Goal: Task Accomplishment & Management: Manage account settings

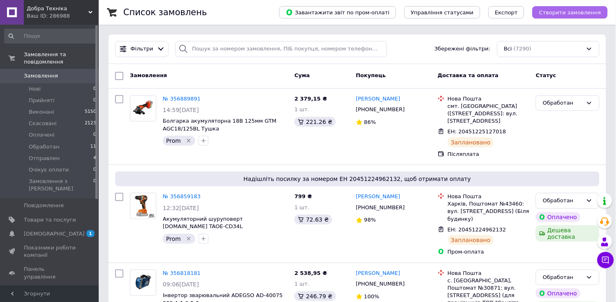
click at [585, 8] on button "Створити замовлення" at bounding box center [569, 12] width 75 height 12
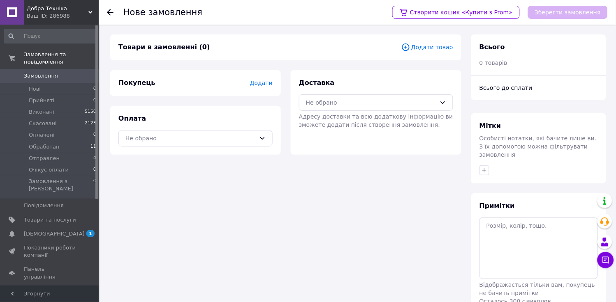
click at [441, 45] on span "Додати товар" at bounding box center [427, 47] width 52 height 9
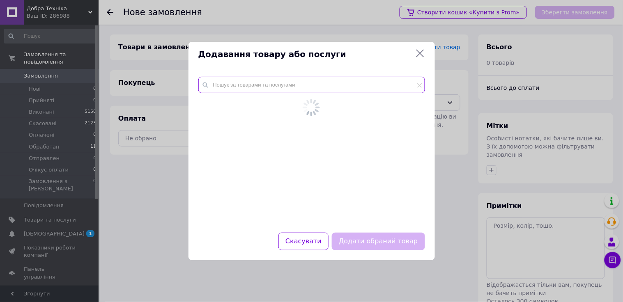
click at [332, 87] on input "text" at bounding box center [312, 85] width 227 height 16
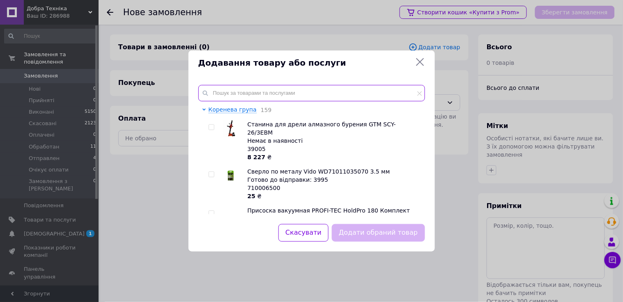
paste input "Коронка свердлильна Vido WD71102068050"
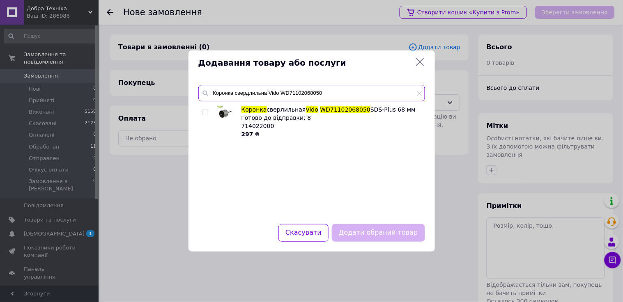
type input "Коронка свердлильна Vido WD71102068050"
drag, startPoint x: 203, startPoint y: 112, endPoint x: 342, endPoint y: 204, distance: 166.7
click at [206, 113] on input "checkbox" at bounding box center [205, 112] width 5 height 5
checkbox input "true"
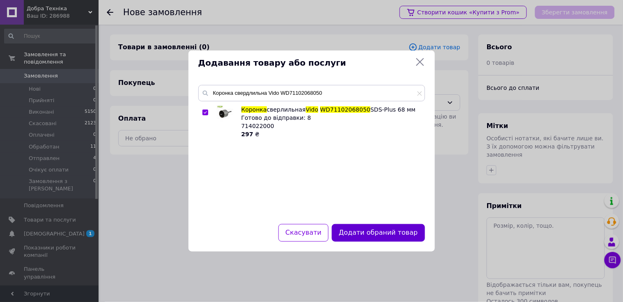
click at [385, 235] on button "Додати обраний товар" at bounding box center [378, 233] width 93 height 18
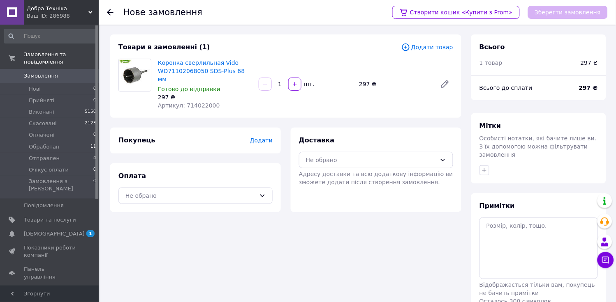
click at [254, 137] on span "Додати" at bounding box center [261, 140] width 23 height 7
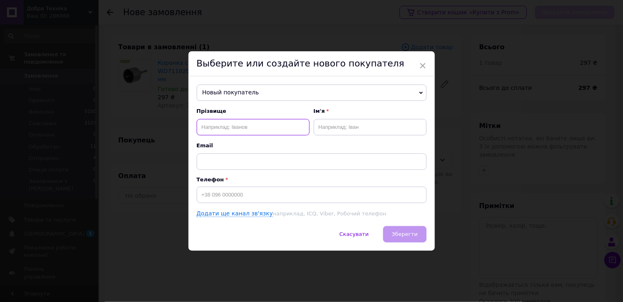
drag, startPoint x: 259, startPoint y: 132, endPoint x: 270, endPoint y: 134, distance: 11.0
click at [259, 132] on input "text" at bounding box center [253, 127] width 113 height 16
paste input "[PERSON_NAME]"
type input "[PERSON_NAME]"
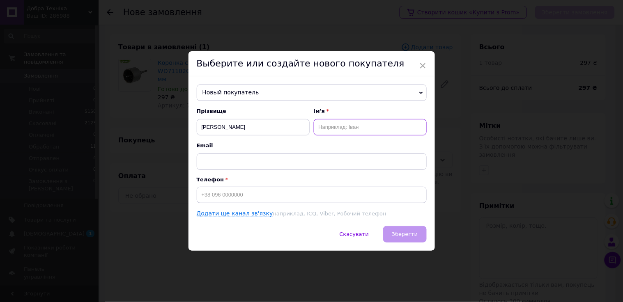
click at [360, 132] on input "text" at bounding box center [370, 127] width 113 height 16
paste input "[PERSON_NAME]"
type input "[PERSON_NAME]"
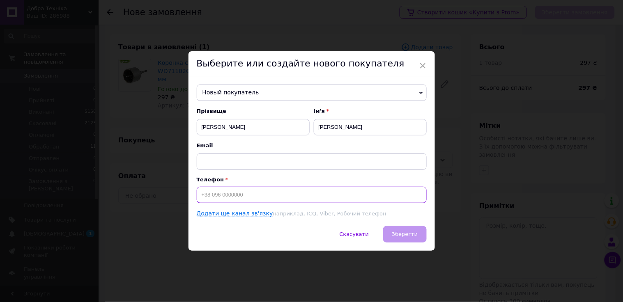
click at [212, 194] on input at bounding box center [312, 195] width 230 height 16
paste input "380932219519"
type input "[PHONE_NUMBER]"
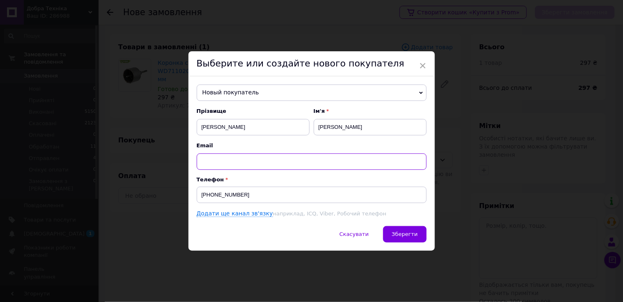
click at [261, 165] on input "text" at bounding box center [312, 162] width 230 height 16
paste input "[EMAIL_ADDRESS][DOMAIN_NAME]"
type input "[EMAIL_ADDRESS][DOMAIN_NAME]"
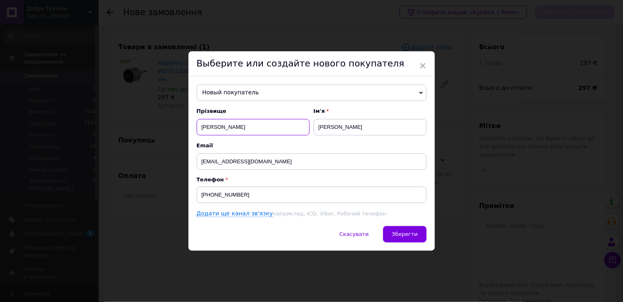
click at [233, 128] on input "[PERSON_NAME]" at bounding box center [253, 127] width 113 height 16
type input "[PERSON_NAME]"
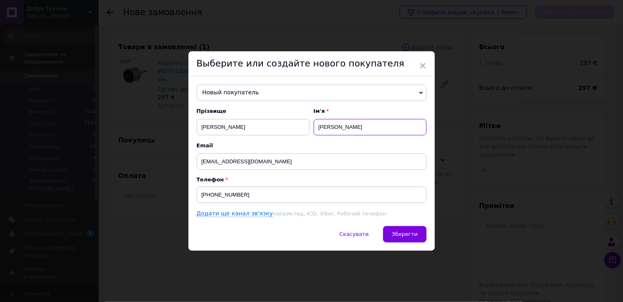
click at [330, 126] on input "[PERSON_NAME]" at bounding box center [370, 127] width 113 height 16
type input "[PERSON_NAME]"
click at [414, 235] on span "Зберегти" at bounding box center [405, 234] width 26 height 6
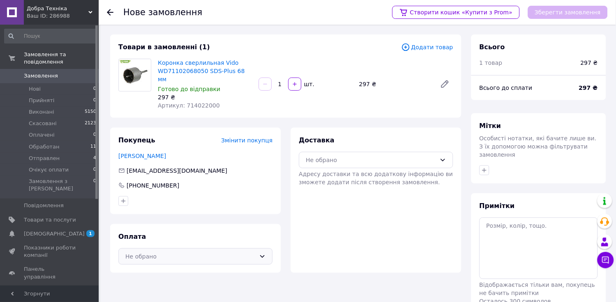
click at [223, 252] on div "Не обрано" at bounding box center [190, 256] width 130 height 9
click at [199, 276] on span "Післяплата" at bounding box center [202, 290] width 128 height 8
drag, startPoint x: 332, startPoint y: 153, endPoint x: 335, endPoint y: 158, distance: 5.8
click at [333, 156] on div "Не обрано" at bounding box center [371, 160] width 130 height 9
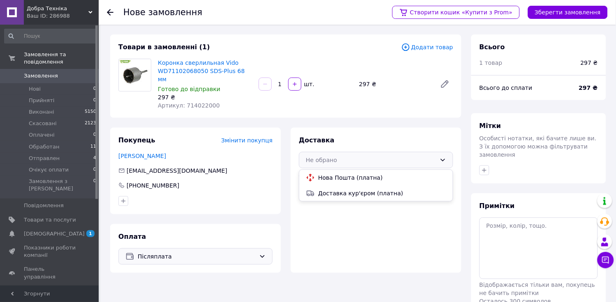
drag, startPoint x: 337, startPoint y: 173, endPoint x: 515, endPoint y: 170, distance: 178.0
click at [337, 174] on span "Нова Пошта (платна)" at bounding box center [382, 178] width 128 height 8
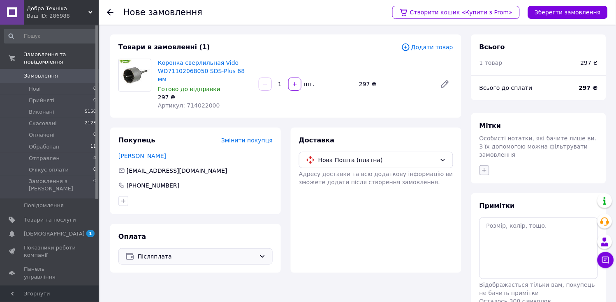
click at [486, 168] on icon "button" at bounding box center [484, 170] width 5 height 5
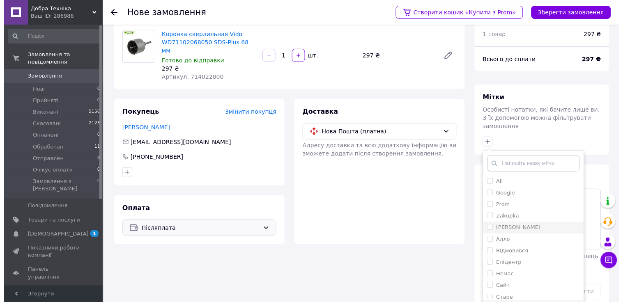
scroll to position [44, 0]
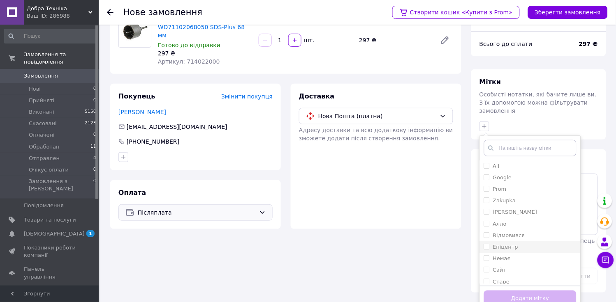
click at [488, 244] on input "Епіцентр" at bounding box center [486, 246] width 5 height 5
checkbox input "true"
click at [508, 276] on button "Додати мітку" at bounding box center [530, 299] width 92 height 16
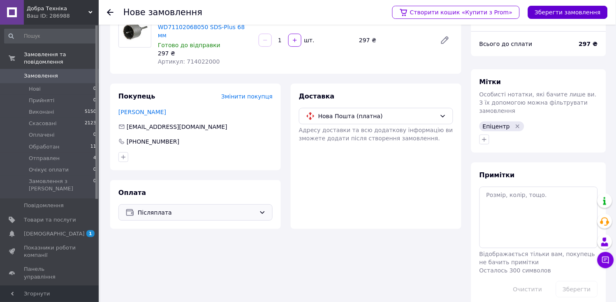
click at [569, 16] on button "Зберегти замовлення" at bounding box center [568, 12] width 80 height 13
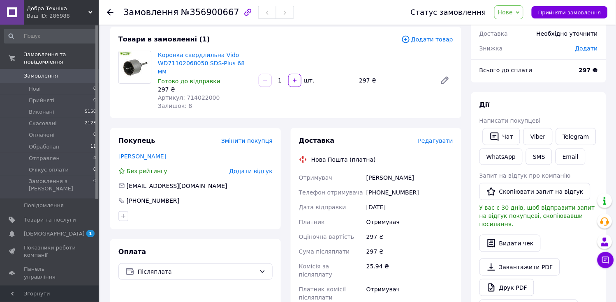
click at [436, 138] on span "Редагувати" at bounding box center [435, 141] width 35 height 7
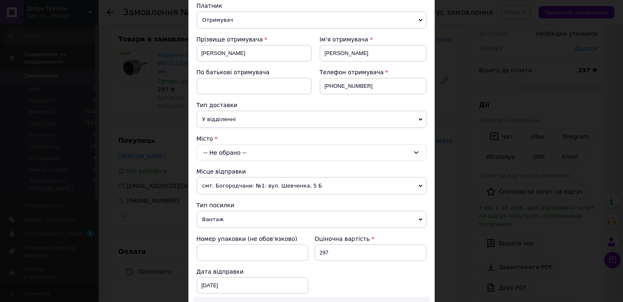
scroll to position [91, 0]
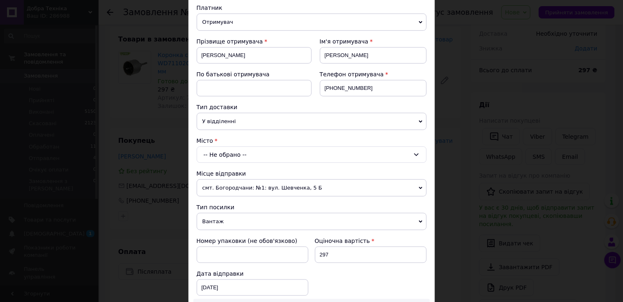
drag, startPoint x: 230, startPoint y: 119, endPoint x: 280, endPoint y: 153, distance: 60.6
click at [231, 119] on span "У відділенні" at bounding box center [312, 121] width 230 height 17
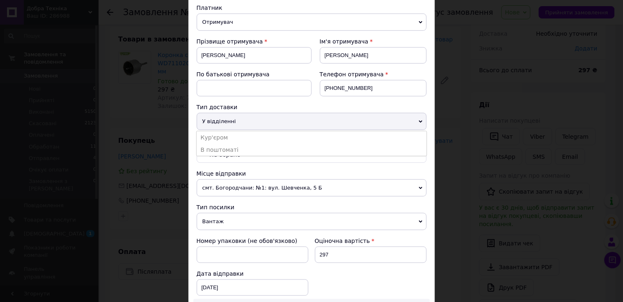
click at [243, 148] on li "В поштоматі" at bounding box center [312, 150] width 230 height 12
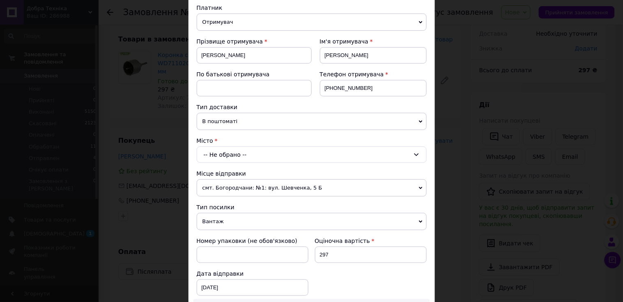
click at [249, 151] on div "-- Не обрано --" at bounding box center [312, 155] width 230 height 16
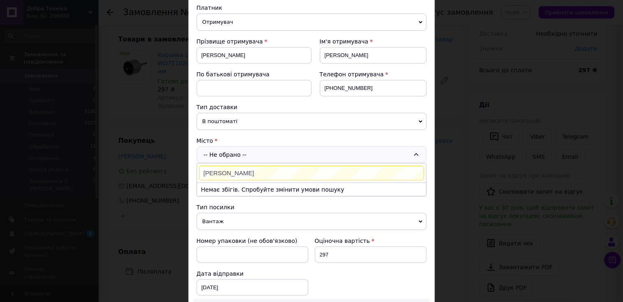
type input "[PERSON_NAME]"
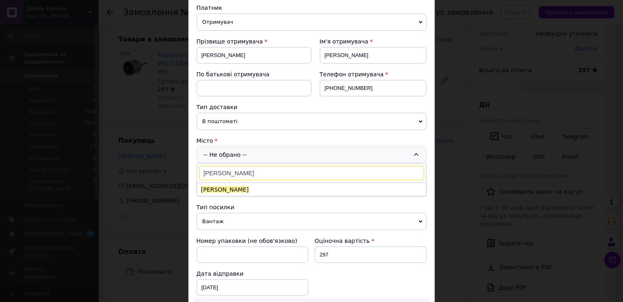
click at [243, 189] on li "[PERSON_NAME]" at bounding box center [311, 189] width 229 height 13
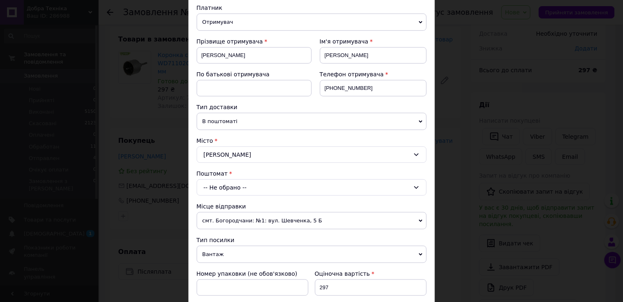
click at [235, 187] on div "-- Не обрано --" at bounding box center [312, 188] width 230 height 16
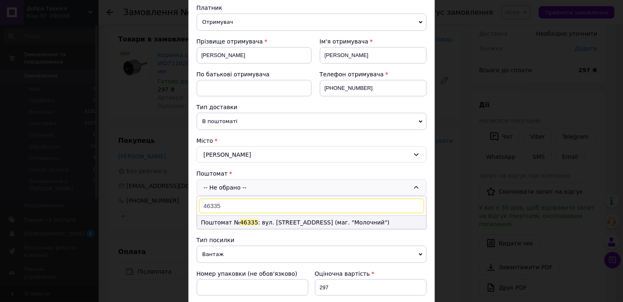
type input "46335"
drag, startPoint x: 248, startPoint y: 224, endPoint x: 304, endPoint y: 224, distance: 56.3
click at [251, 221] on li "Поштомат № 46335 : вул. [STREET_ADDRESS] (маг. "Молочний")" at bounding box center [311, 222] width 229 height 13
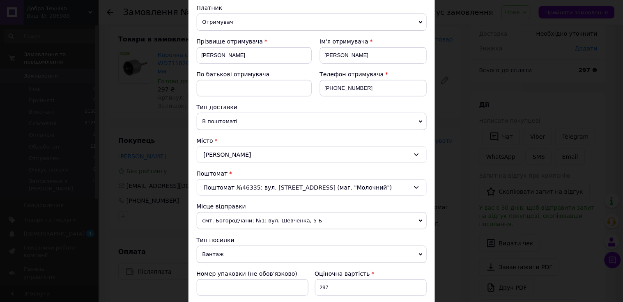
click at [281, 217] on span "смт. Богородчани: №1: вул. Шевченка, 5 Б" at bounding box center [312, 220] width 230 height 17
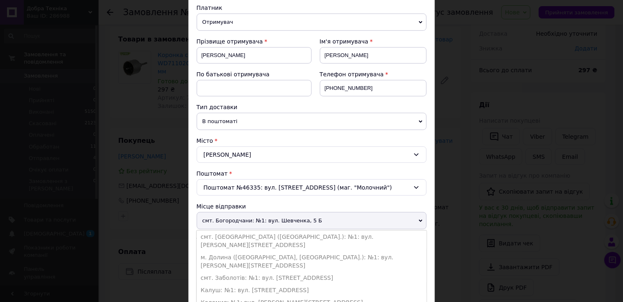
click at [258, 233] on li "смт. [GEOGRAPHIC_DATA] ([GEOGRAPHIC_DATA].): №1: вул. [PERSON_NAME][STREET_ADDR…" at bounding box center [312, 241] width 230 height 21
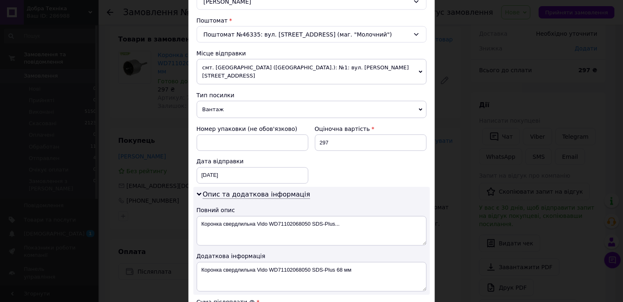
scroll to position [274, 0]
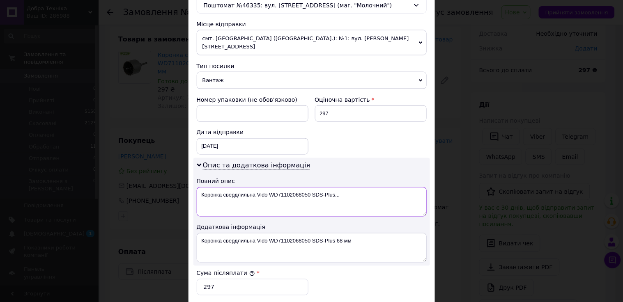
click at [358, 187] on textarea "Коронка свердлильна Vido WD71102068050 SDS-Plus..." at bounding box center [312, 202] width 230 height 30
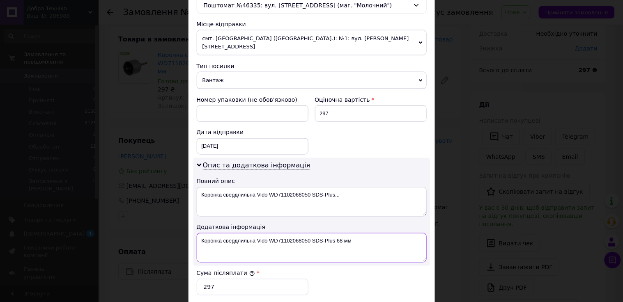
drag, startPoint x: 336, startPoint y: 233, endPoint x: 351, endPoint y: 236, distance: 14.8
click at [351, 236] on textarea "Коронка свердлильна Vido WD71102068050 SDS-Plus 68 мм" at bounding box center [312, 248] width 230 height 30
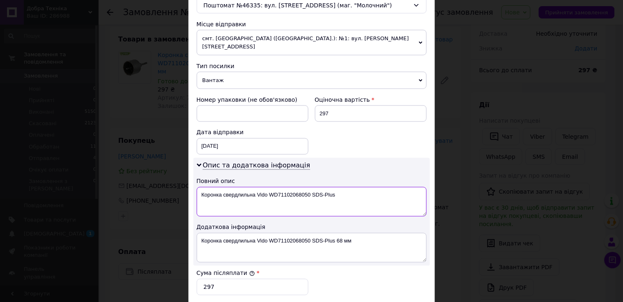
drag, startPoint x: 334, startPoint y: 189, endPoint x: 370, endPoint y: 191, distance: 36.6
paste textarea "68"
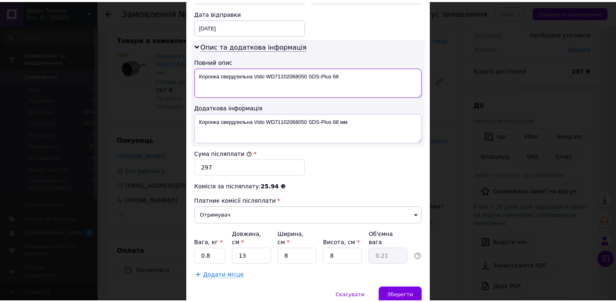
scroll to position [418, 0]
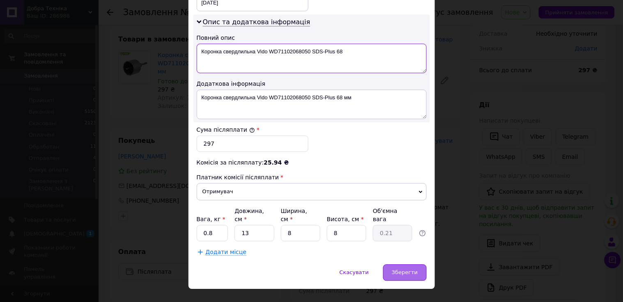
type textarea "Коронка свердлильна Vido WD71102068050 SDS-Plus 68"
click at [402, 270] on span "Зберегти" at bounding box center [405, 273] width 26 height 6
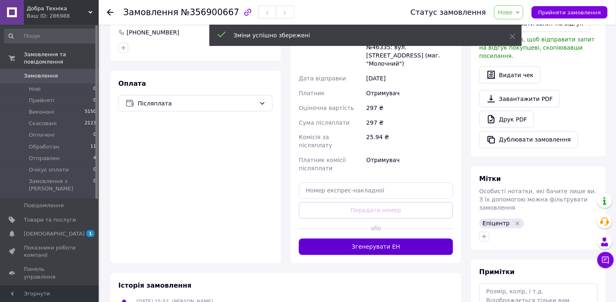
scroll to position [227, 0]
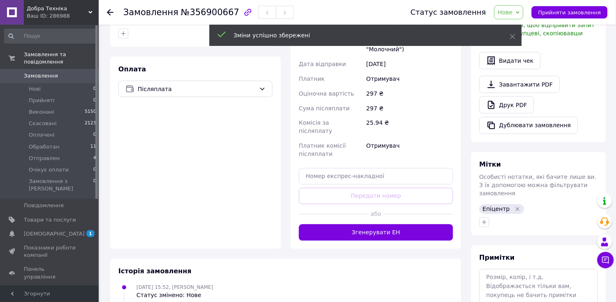
drag, startPoint x: 397, startPoint y: 217, endPoint x: 503, endPoint y: 7, distance: 235.5
click at [398, 225] on button "Згенерувати ЕН" at bounding box center [376, 233] width 154 height 16
click at [510, 13] on span "Нове" at bounding box center [505, 12] width 15 height 7
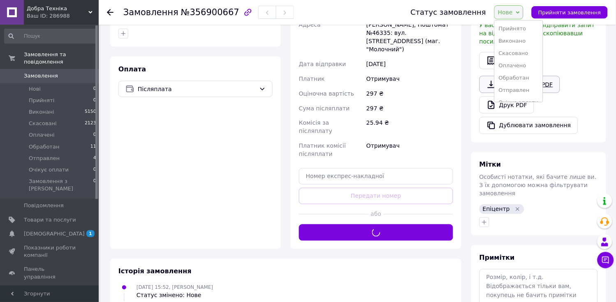
drag, startPoint x: 520, startPoint y: 75, endPoint x: 519, endPoint y: 70, distance: 5.1
click at [520, 75] on li "Обработан" at bounding box center [518, 78] width 48 height 12
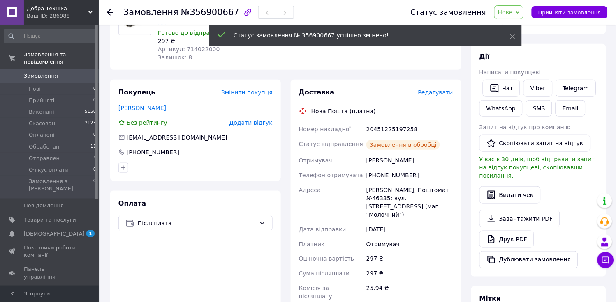
scroll to position [90, 0]
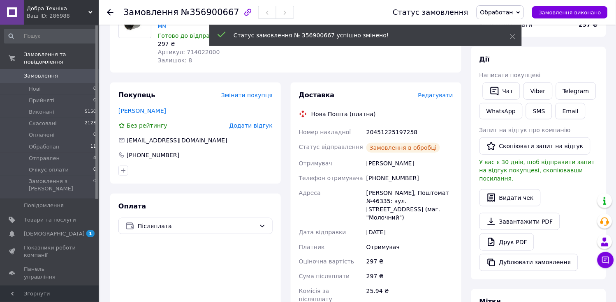
click at [391, 125] on div "20451225197258" at bounding box center [410, 132] width 90 height 15
copy div "20451225197258"
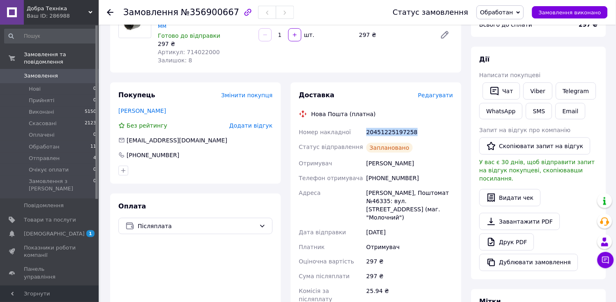
click at [395, 125] on div "20451225197258" at bounding box center [410, 132] width 90 height 15
click at [534, 113] on button "SMS" at bounding box center [539, 111] width 26 height 16
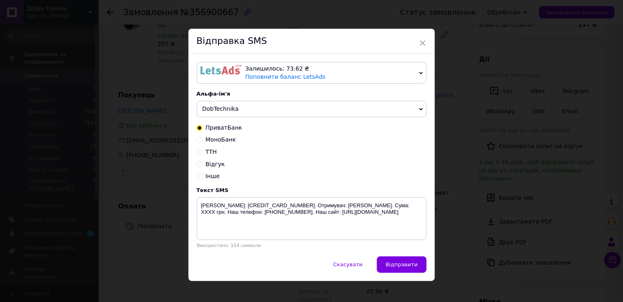
drag, startPoint x: 199, startPoint y: 152, endPoint x: 249, endPoint y: 210, distance: 76.9
click at [199, 153] on input "ТТН" at bounding box center [200, 152] width 6 height 6
radio input "true"
radio input "false"
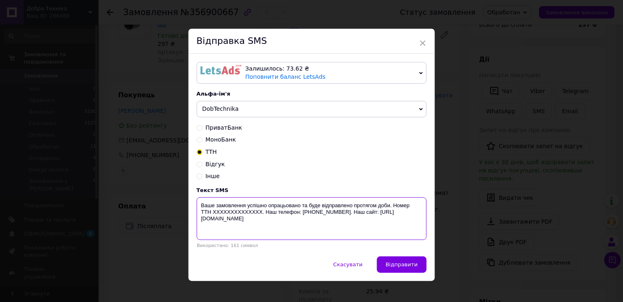
click at [242, 215] on textarea "Ваше замовлення успішно опрацьовано та буде відправлено протягом доби. Номер ТТ…" at bounding box center [312, 219] width 230 height 43
paste textarea "20451225197258"
type textarea "Ваше замовлення успішно опрацьовано та буде відправлено протягом доби. Номер ТТ…"
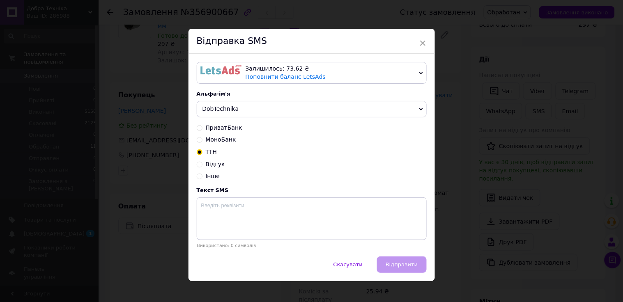
drag, startPoint x: 355, startPoint y: 272, endPoint x: 362, endPoint y: 267, distance: 8.3
click at [355, 270] on button "Скасувати" at bounding box center [348, 265] width 46 height 16
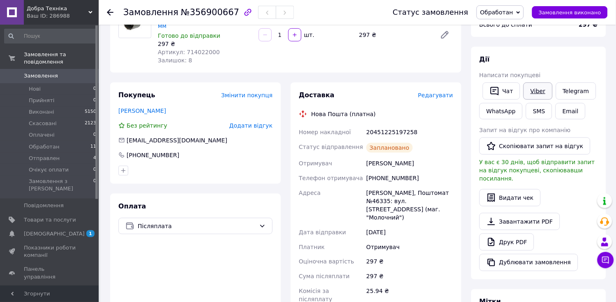
click at [535, 92] on link "Viber" at bounding box center [537, 91] width 29 height 17
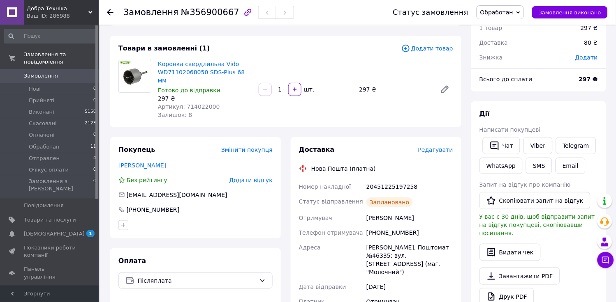
scroll to position [0, 0]
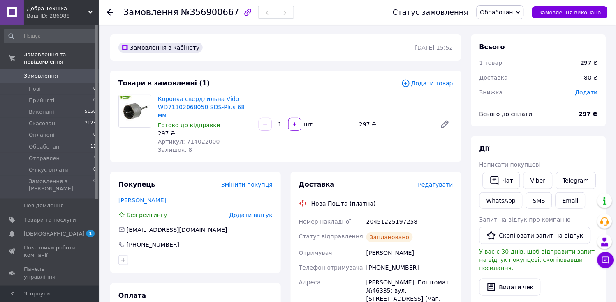
drag, startPoint x: 417, startPoint y: 247, endPoint x: 433, endPoint y: 246, distance: 15.7
click at [35, 143] on span "Обработан" at bounding box center [44, 146] width 30 height 7
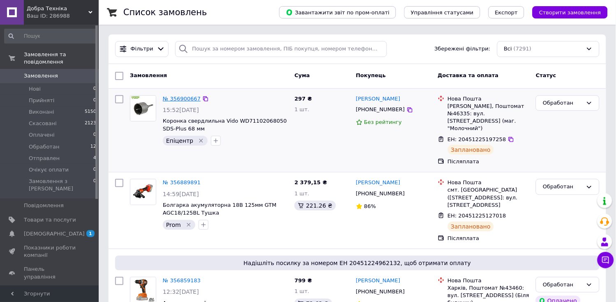
click at [183, 99] on link "№ 356900667" at bounding box center [182, 99] width 38 height 6
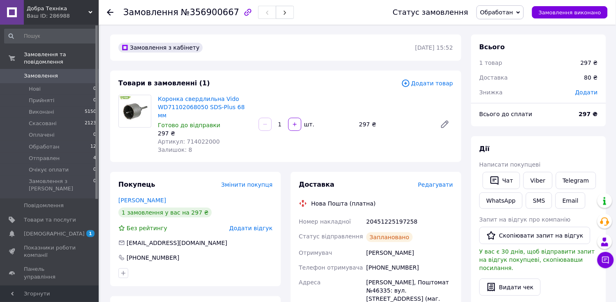
click at [191, 139] on span "Артикул: 714022000" at bounding box center [189, 142] width 62 height 7
copy span "714022000"
drag, startPoint x: 425, startPoint y: 244, endPoint x: 449, endPoint y: 244, distance: 24.3
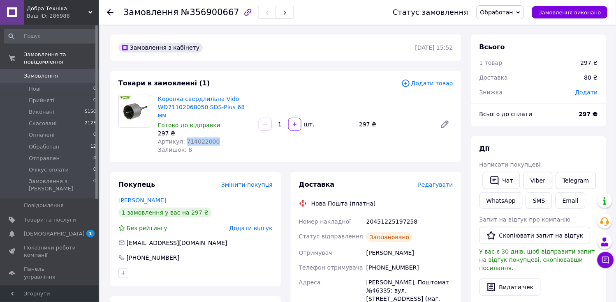
copy div "Отримувач [PERSON_NAME]"
drag, startPoint x: 366, startPoint y: 258, endPoint x: 419, endPoint y: 256, distance: 53.1
copy div "Телефон отримувача [PHONE_NUMBER]"
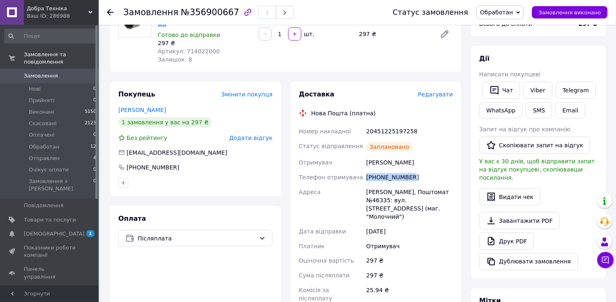
scroll to position [91, 0]
drag, startPoint x: 362, startPoint y: 181, endPoint x: 416, endPoint y: 208, distance: 60.7
click at [416, 208] on div "Номер накладної 20451225197258 Статус відправлення Заплановано Отримувач [PERSO…" at bounding box center [375, 233] width 157 height 220
copy div "[PERSON_NAME], Поштомат №46335: вул. [STREET_ADDRESS] (маг. "Молочний")"
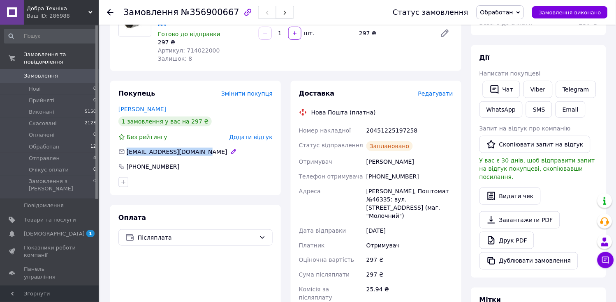
drag, startPoint x: 208, startPoint y: 144, endPoint x: 125, endPoint y: 144, distance: 83.4
click at [125, 148] on div "[EMAIL_ADDRESS][DOMAIN_NAME]" at bounding box center [195, 152] width 154 height 8
copy span "[EMAIL_ADDRESS][DOMAIN_NAME]"
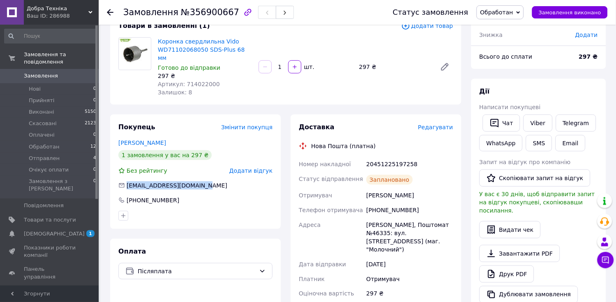
scroll to position [0, 0]
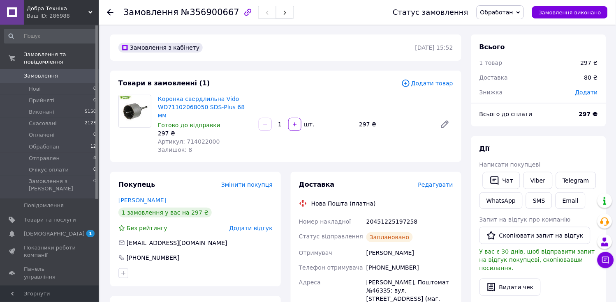
click at [387, 215] on div "20451225197258" at bounding box center [410, 222] width 90 height 15
copy div "20451225197258"
click at [40, 69] on link "Замовлення 0" at bounding box center [50, 76] width 101 height 14
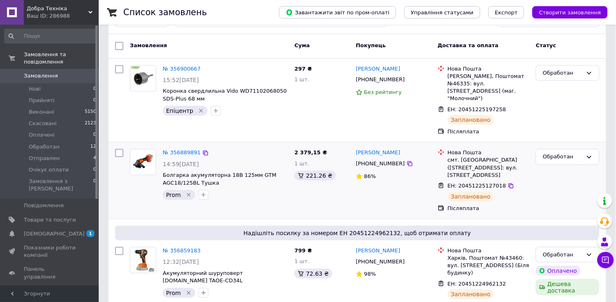
scroll to position [46, 0]
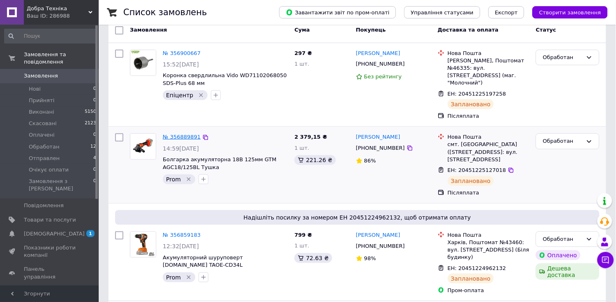
click at [182, 134] on link "№ 356889891" at bounding box center [182, 137] width 38 height 6
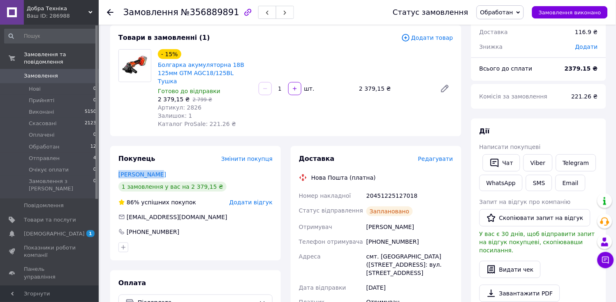
drag, startPoint x: 114, startPoint y: 166, endPoint x: 198, endPoint y: 163, distance: 83.9
click at [198, 163] on div "Покупець Змінити покупця [PERSON_NAME] 1 замовлення у вас на 2 379,15 ₴ 86% усп…" at bounding box center [195, 203] width 171 height 115
drag, startPoint x: 371, startPoint y: 235, endPoint x: 438, endPoint y: 234, distance: 67.4
click at [438, 235] on div "[PHONE_NUMBER]" at bounding box center [410, 242] width 90 height 15
drag, startPoint x: 362, startPoint y: 235, endPoint x: 451, endPoint y: 235, distance: 89.2
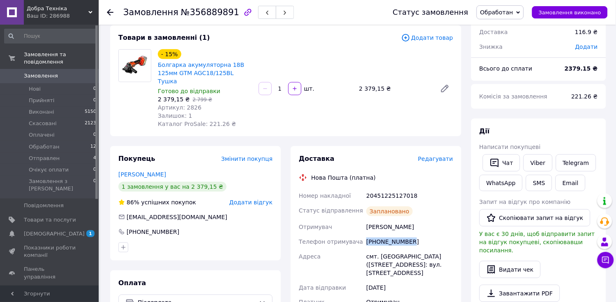
click at [451, 235] on div "Номер накладної 20451225127018 Статус відправлення Заплановано Отримувач [PERSO…" at bounding box center [375, 295] width 157 height 212
copy div "Телефон отримувача [PHONE_NUMBER]"
drag, startPoint x: 377, startPoint y: 249, endPoint x: 435, endPoint y: 259, distance: 58.4
click at [435, 259] on div "смт. [GEOGRAPHIC_DATA] ([STREET_ADDRESS]: вул. [STREET_ADDRESS]" at bounding box center [410, 264] width 90 height 31
copy div "Ружин ([GEOGRAPHIC_DATA].), №1: вул. [STREET_ADDRESS]"
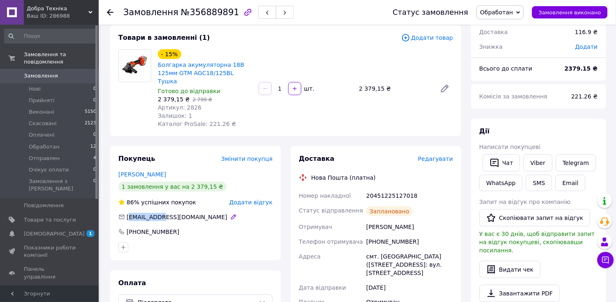
drag, startPoint x: 128, startPoint y: 208, endPoint x: 159, endPoint y: 207, distance: 30.5
click at [159, 214] on span "[EMAIL_ADDRESS][DOMAIN_NAME]" at bounding box center [177, 217] width 101 height 7
drag, startPoint x: 125, startPoint y: 207, endPoint x: 233, endPoint y: 212, distance: 107.8
click at [233, 213] on div "[EMAIL_ADDRESS][DOMAIN_NAME]" at bounding box center [195, 217] width 154 height 8
click at [400, 189] on div "20451225127018" at bounding box center [410, 196] width 90 height 15
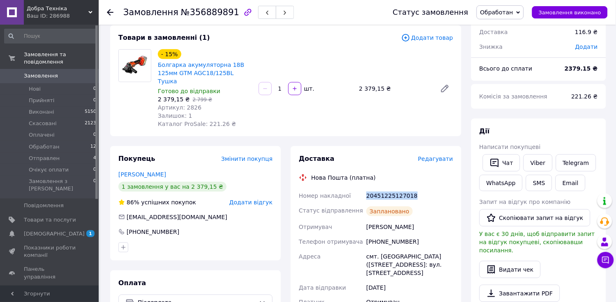
click at [400, 189] on div "20451225127018" at bounding box center [410, 196] width 90 height 15
